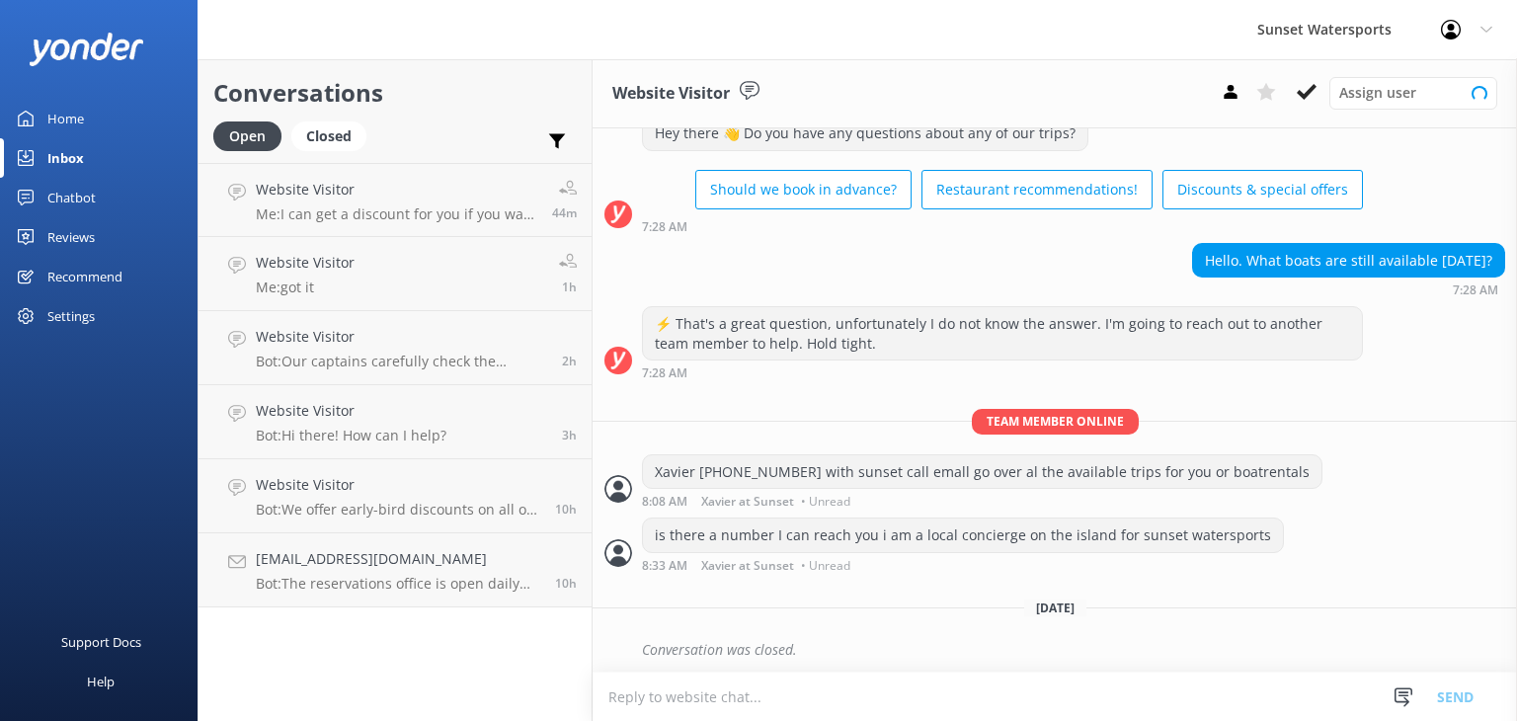
scroll to position [66, 0]
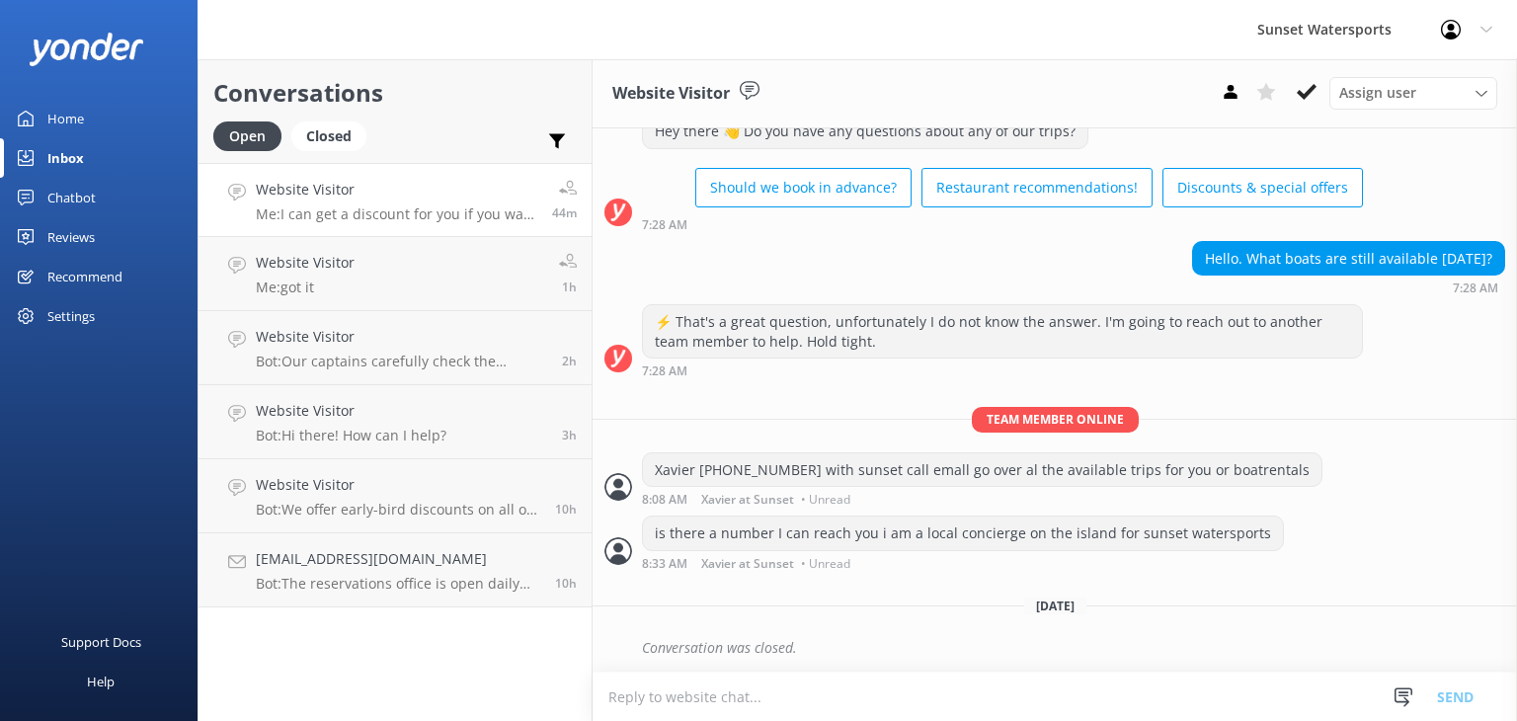
click at [328, 195] on h4 "Website Visitor" at bounding box center [397, 190] width 282 height 22
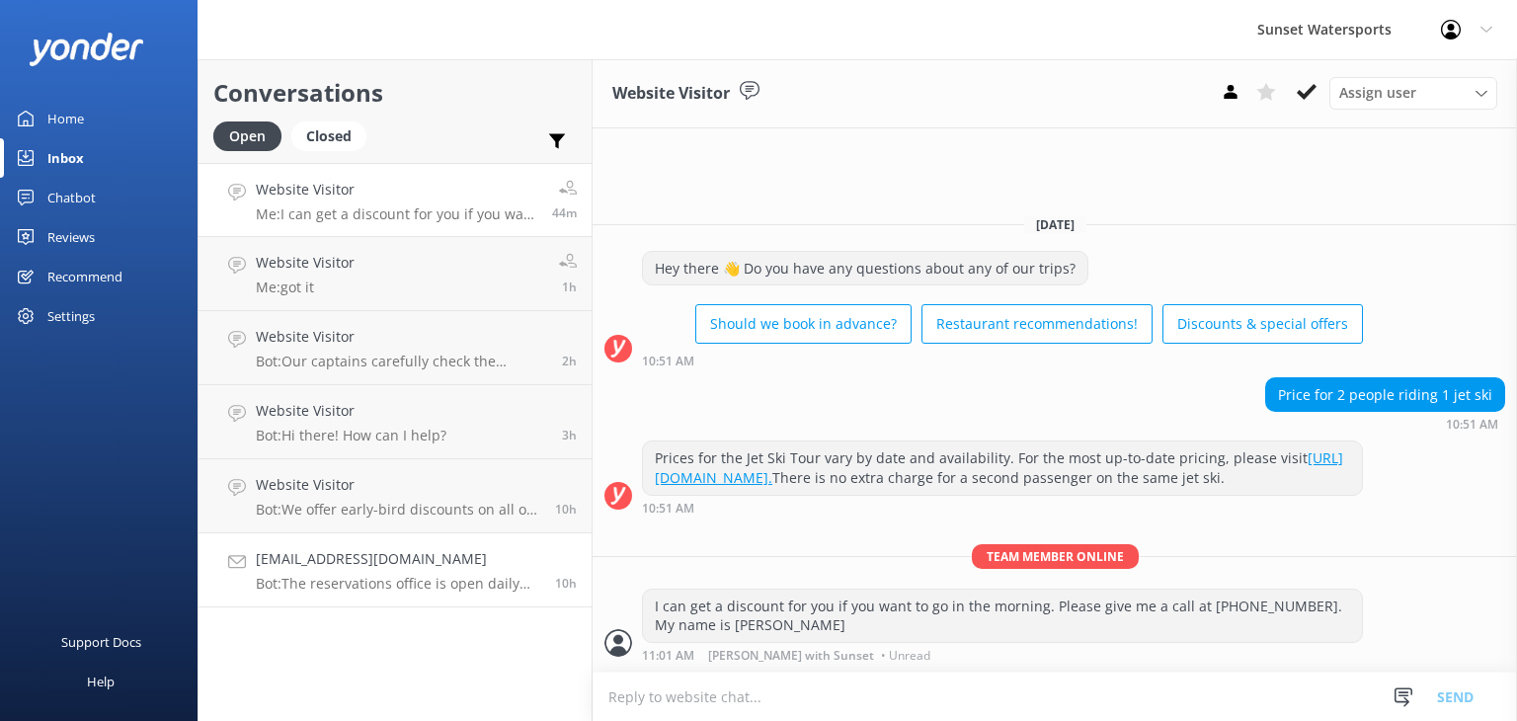
click at [391, 582] on p "Bot: The reservations office is open daily from 8am to 11pm." at bounding box center [398, 584] width 284 height 18
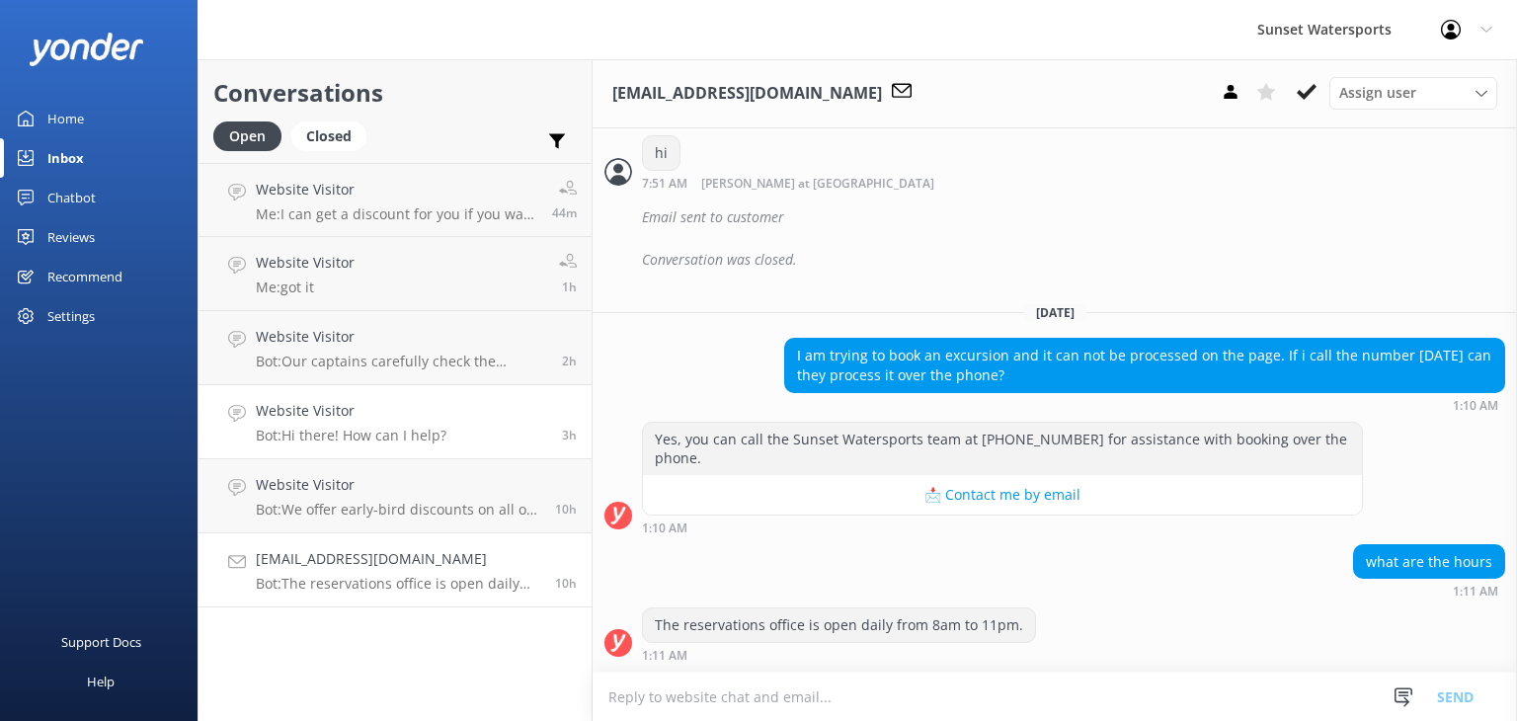
scroll to position [788, 0]
click at [376, 214] on p "Me: I can get a discount for you if you want to go in the morning. Please give …" at bounding box center [397, 214] width 282 height 18
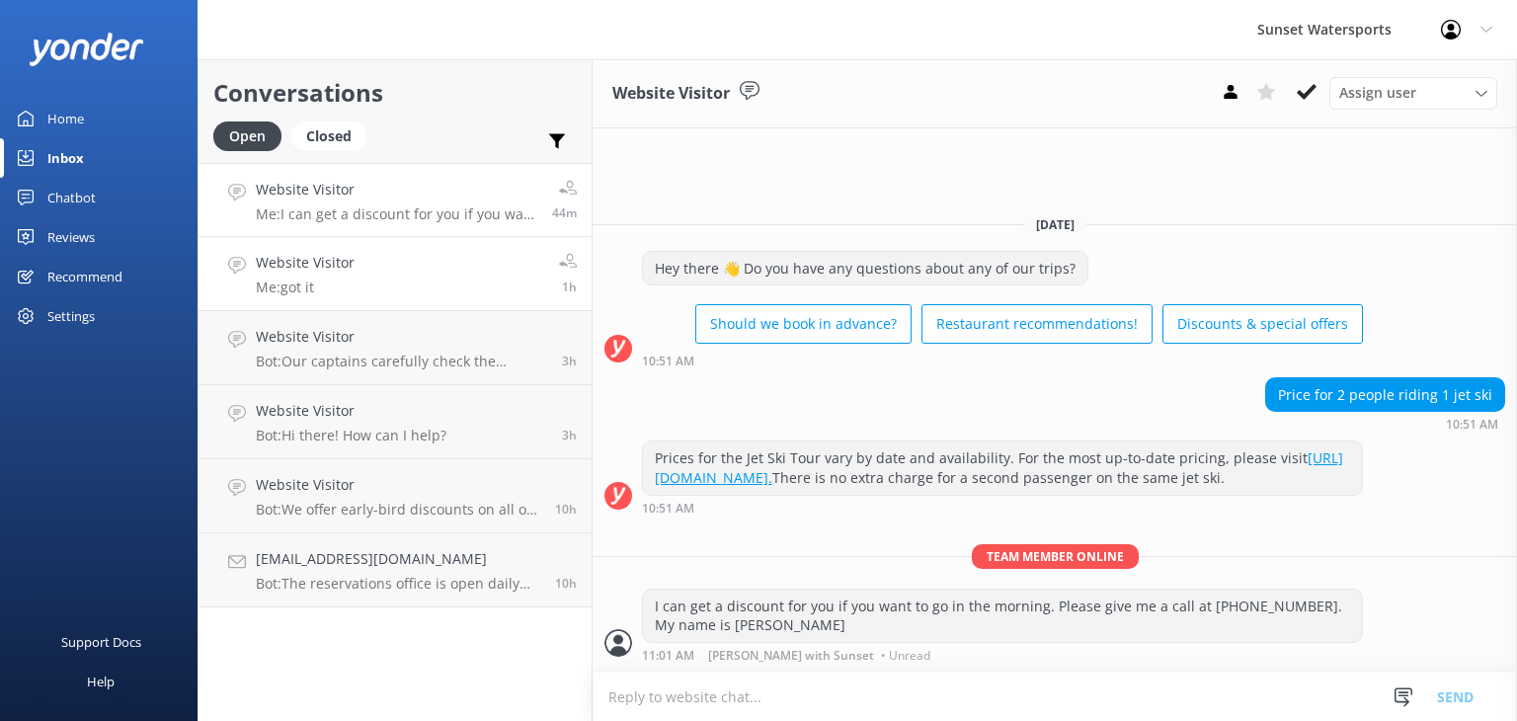
click at [308, 271] on h4 "Website Visitor" at bounding box center [305, 263] width 99 height 22
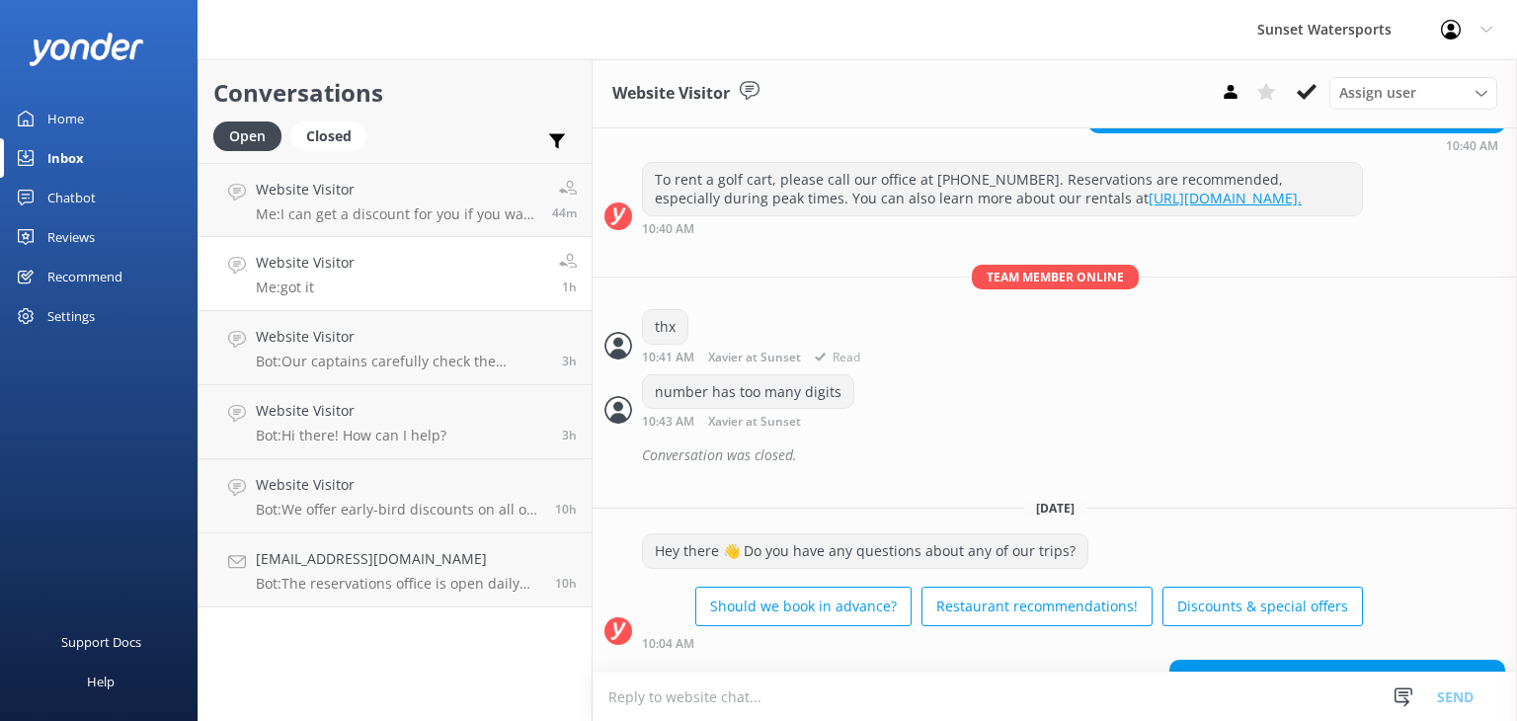
scroll to position [12004, 0]
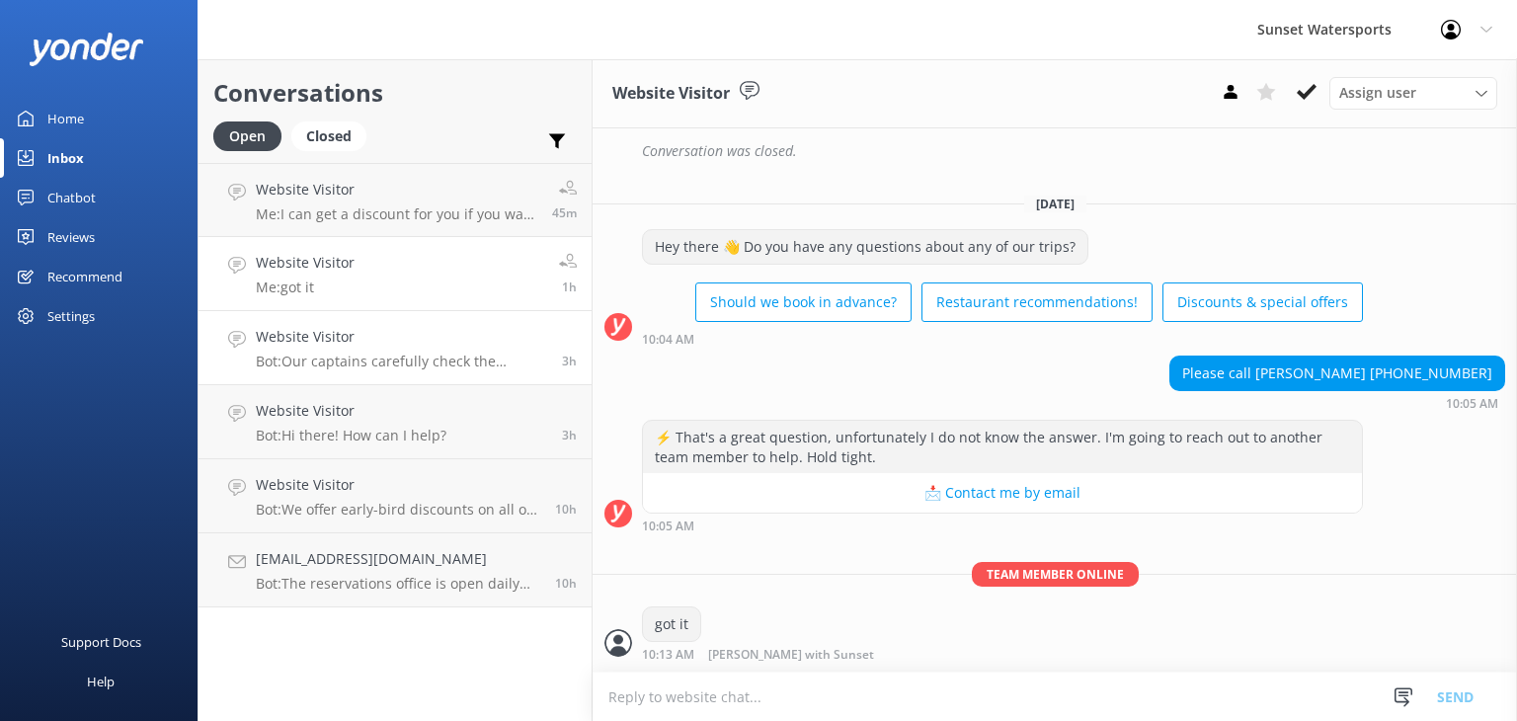
click at [346, 325] on link "Website Visitor Bot: Our captains carefully check the weather on the day of you…" at bounding box center [395, 348] width 393 height 74
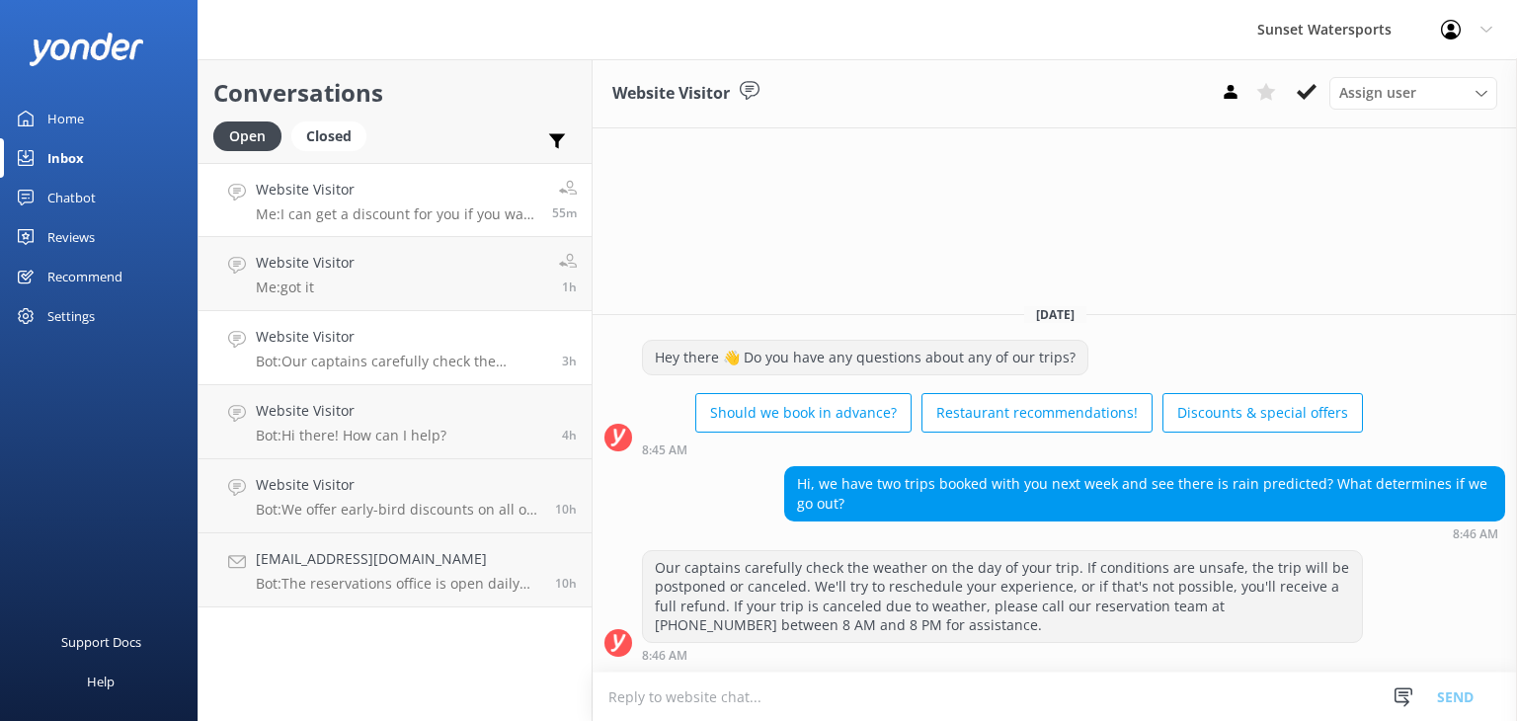
click at [416, 207] on p "Me: I can get a discount for you if you want to go in the morning. Please give …" at bounding box center [397, 214] width 282 height 18
